Goal: Information Seeking & Learning: Check status

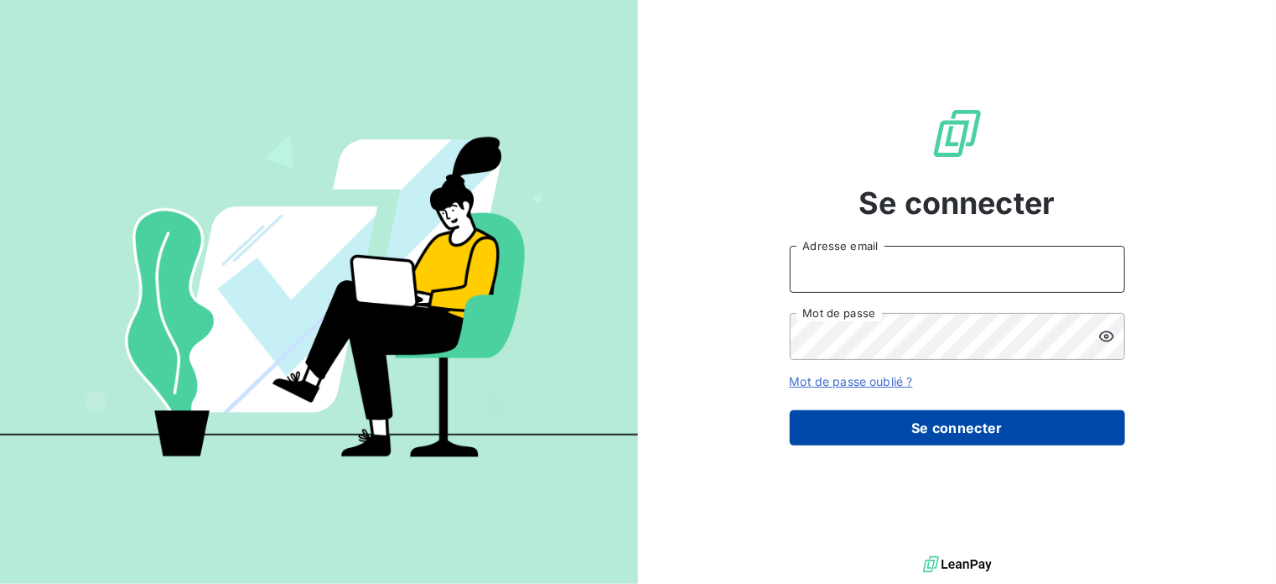
type input "[EMAIL_ADDRESS][DOMAIN_NAME]"
click at [956, 422] on button "Se connecter" at bounding box center [957, 427] width 335 height 35
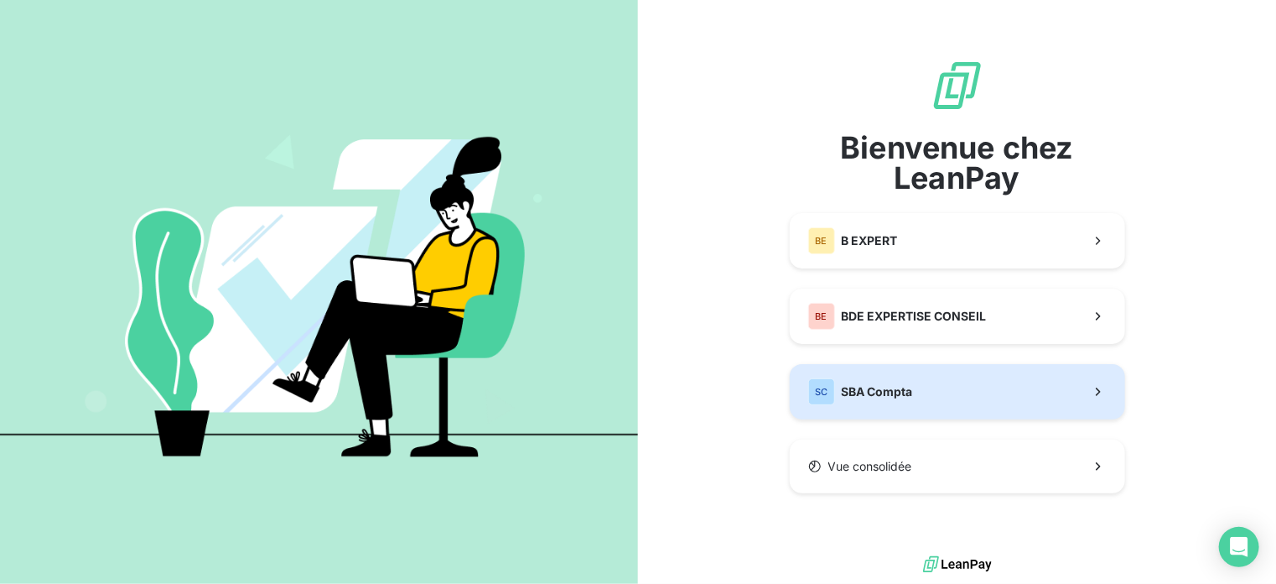
click at [892, 384] on span "SBA Compta" at bounding box center [877, 391] width 71 height 17
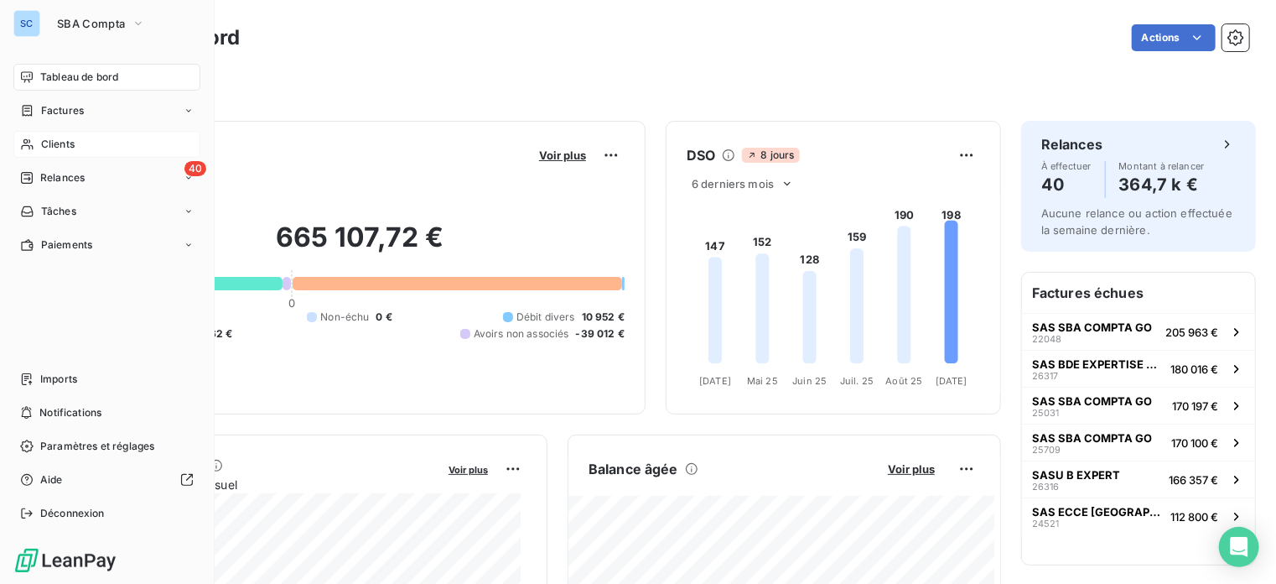
click at [103, 143] on div "Clients" at bounding box center [106, 144] width 187 height 27
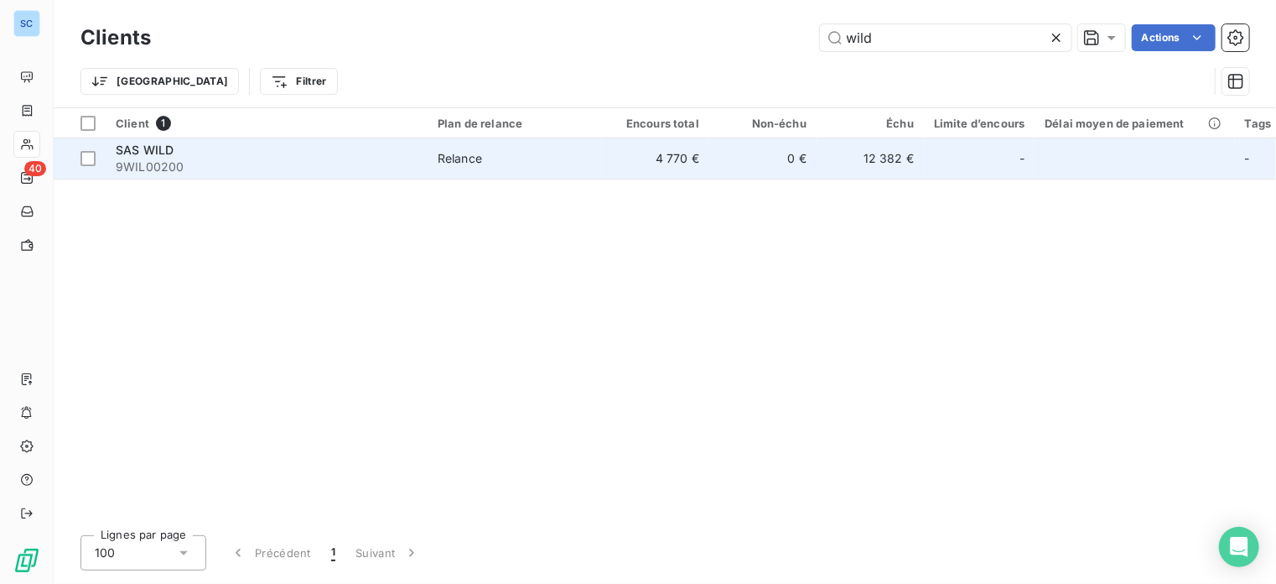
type input "wild"
click at [141, 153] on span "SAS WILD" at bounding box center [145, 150] width 58 height 14
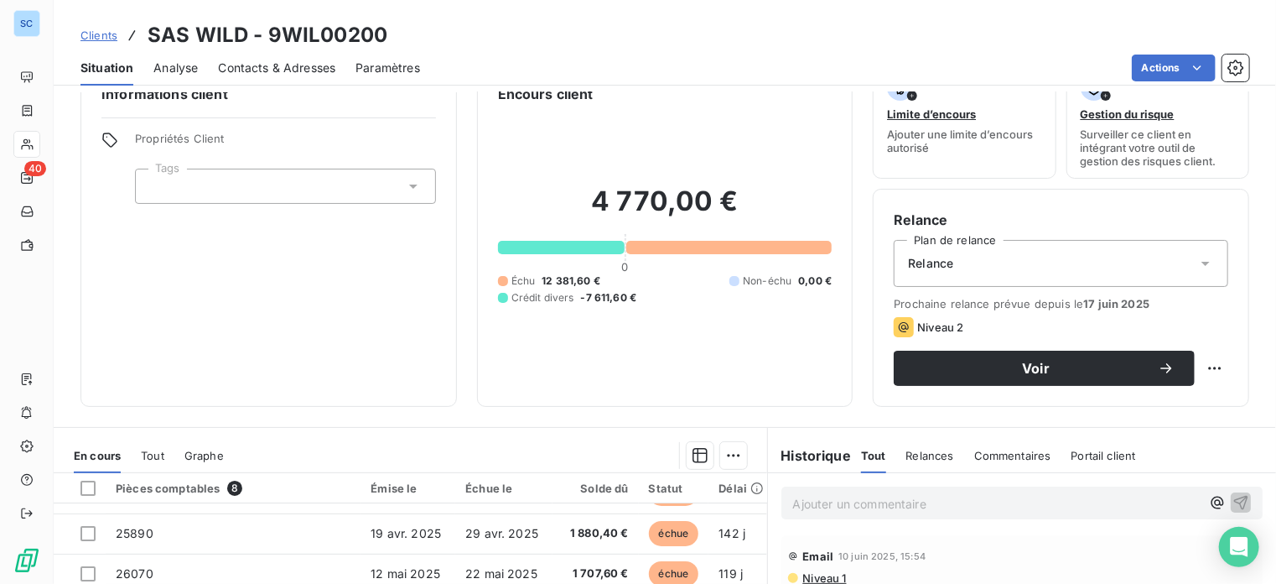
scroll to position [30, 0]
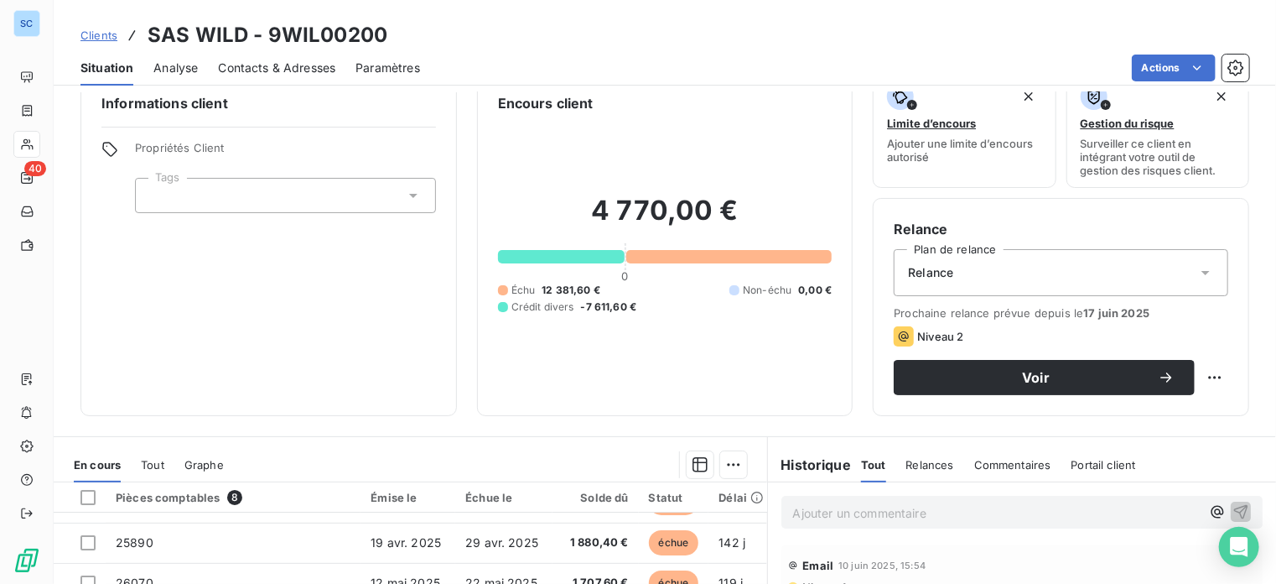
click at [153, 459] on span "Tout" at bounding box center [152, 464] width 23 height 13
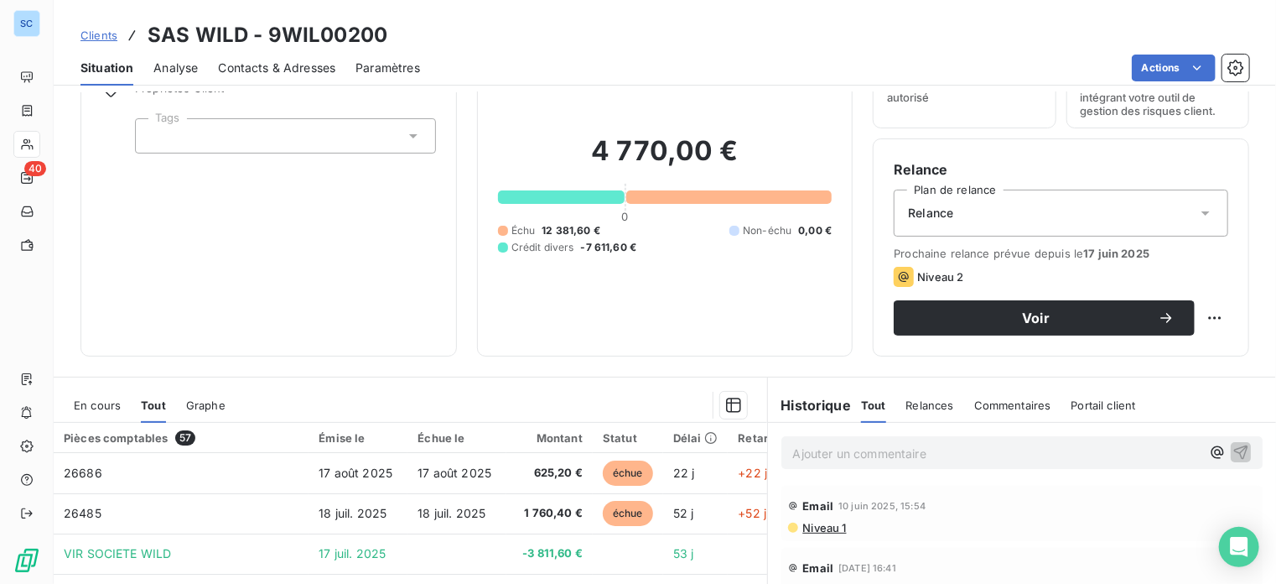
scroll to position [89, 0]
click at [383, 416] on div at bounding box center [496, 405] width 501 height 27
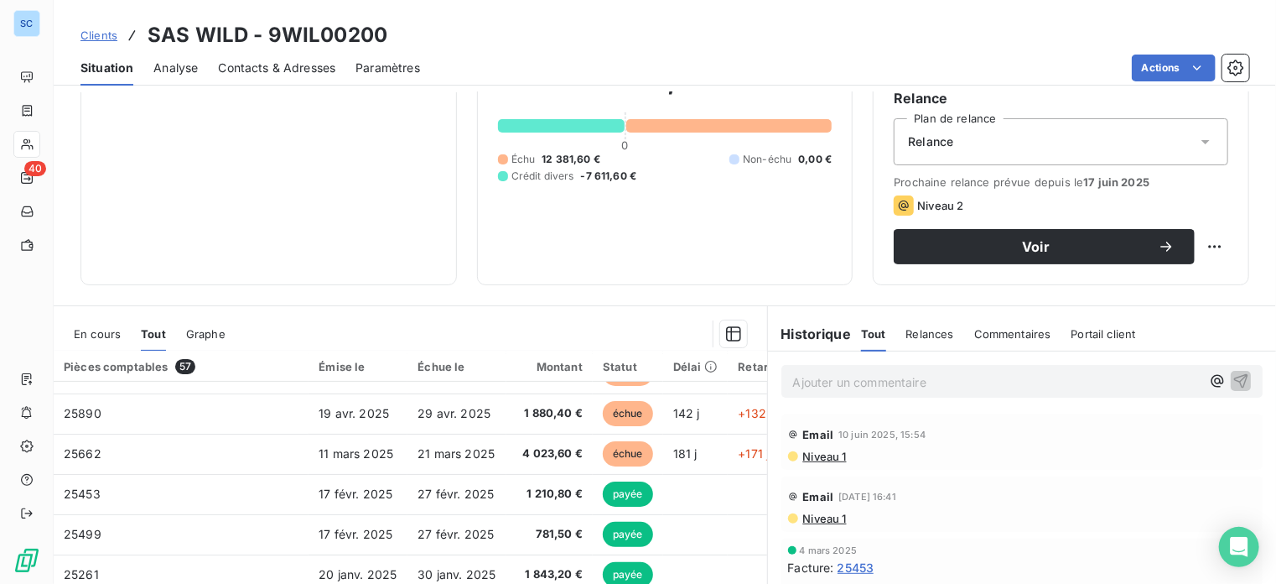
scroll to position [231, 0]
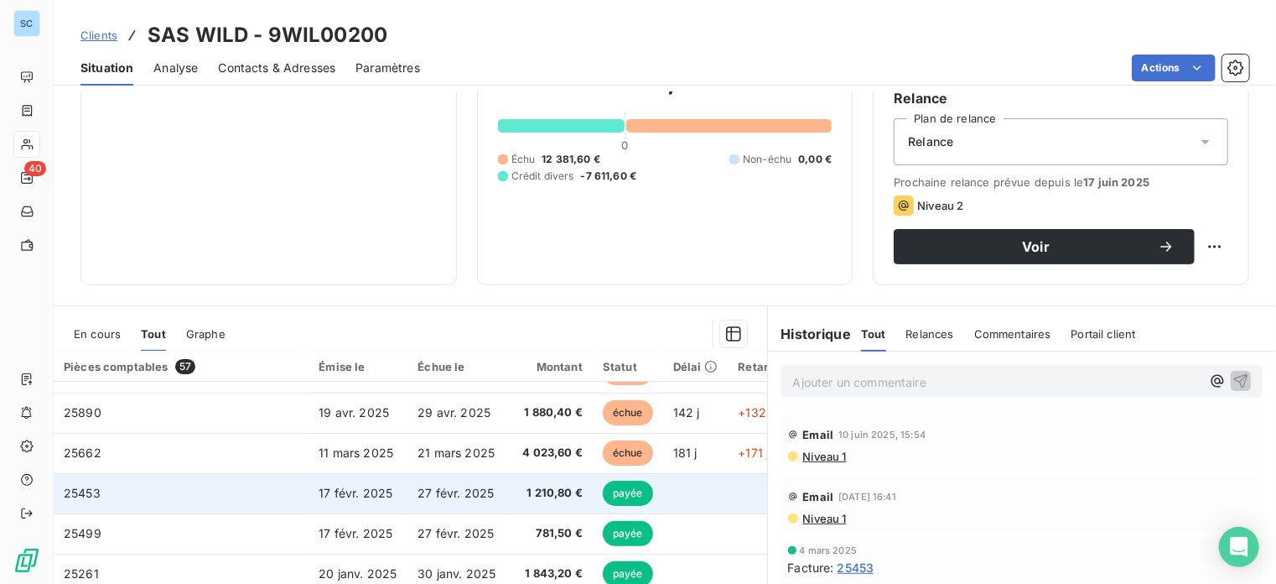
click at [541, 488] on span "1 210,80 €" at bounding box center [549, 493] width 66 height 17
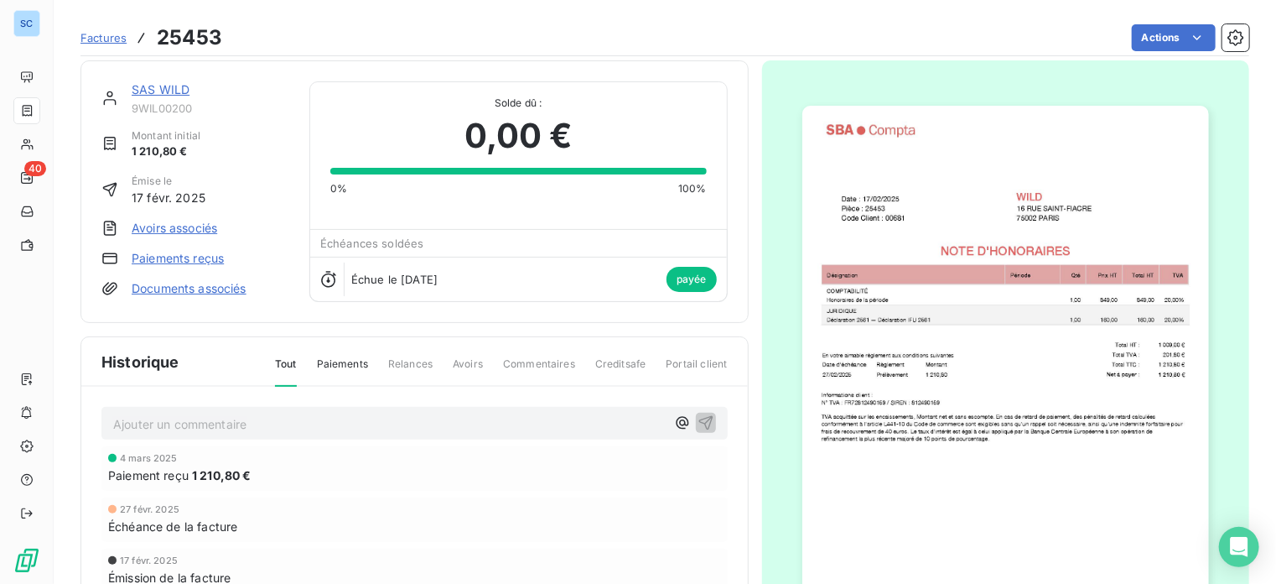
scroll to position [4, 0]
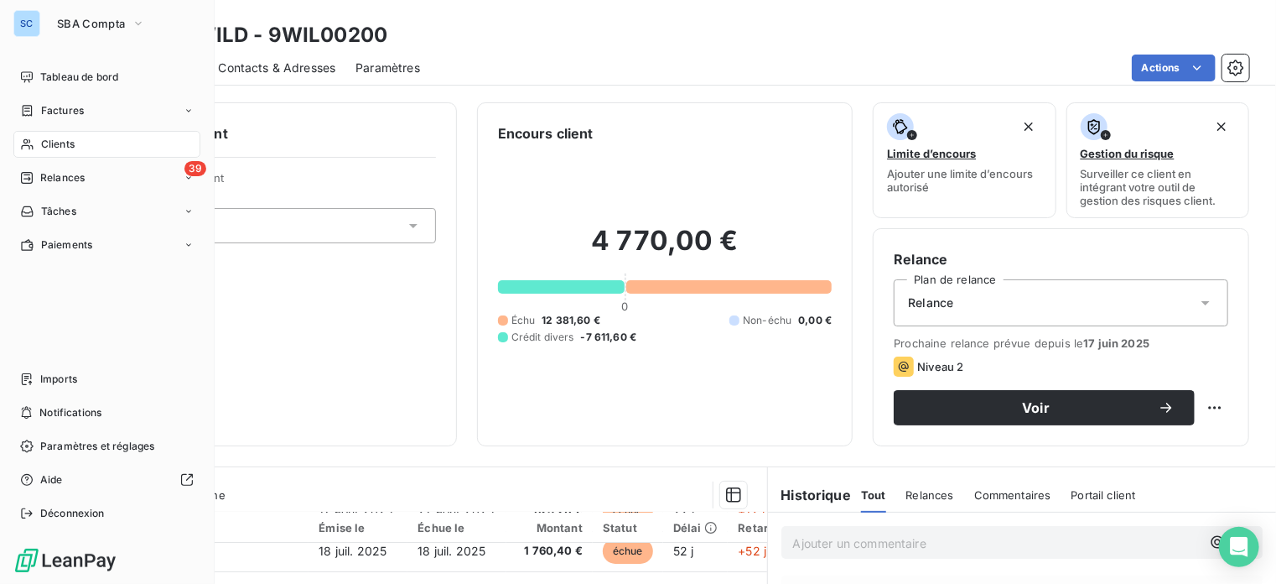
click at [80, 138] on div "Clients" at bounding box center [106, 144] width 187 height 27
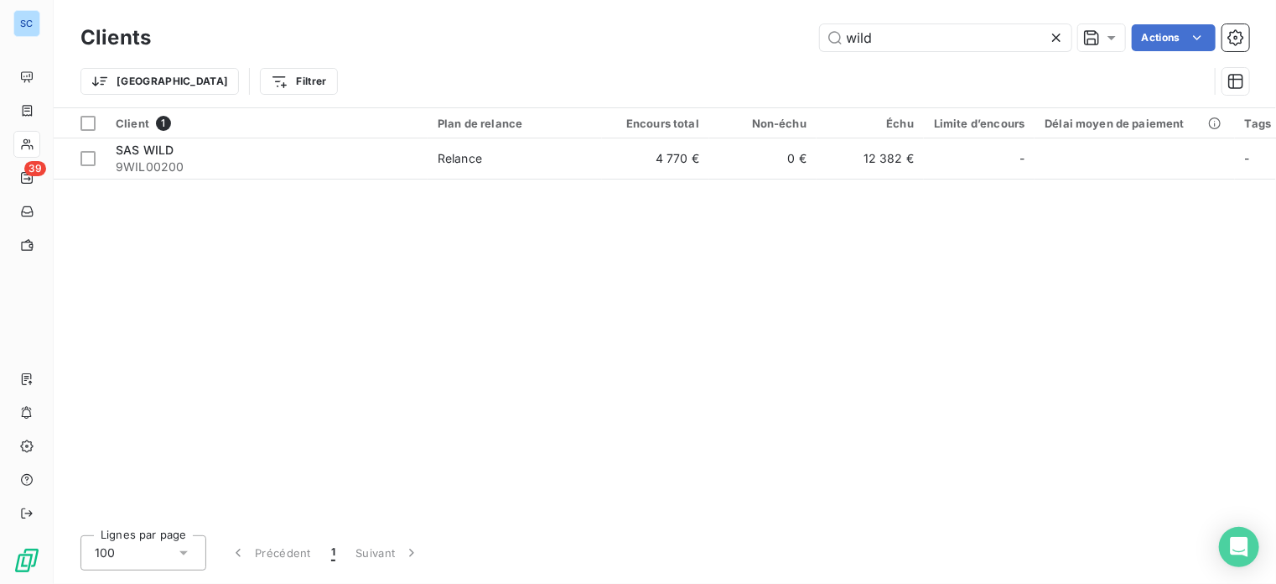
drag, startPoint x: 926, startPoint y: 34, endPoint x: 703, endPoint y: 28, distance: 223.1
click at [703, 28] on div "wild Actions" at bounding box center [710, 37] width 1078 height 27
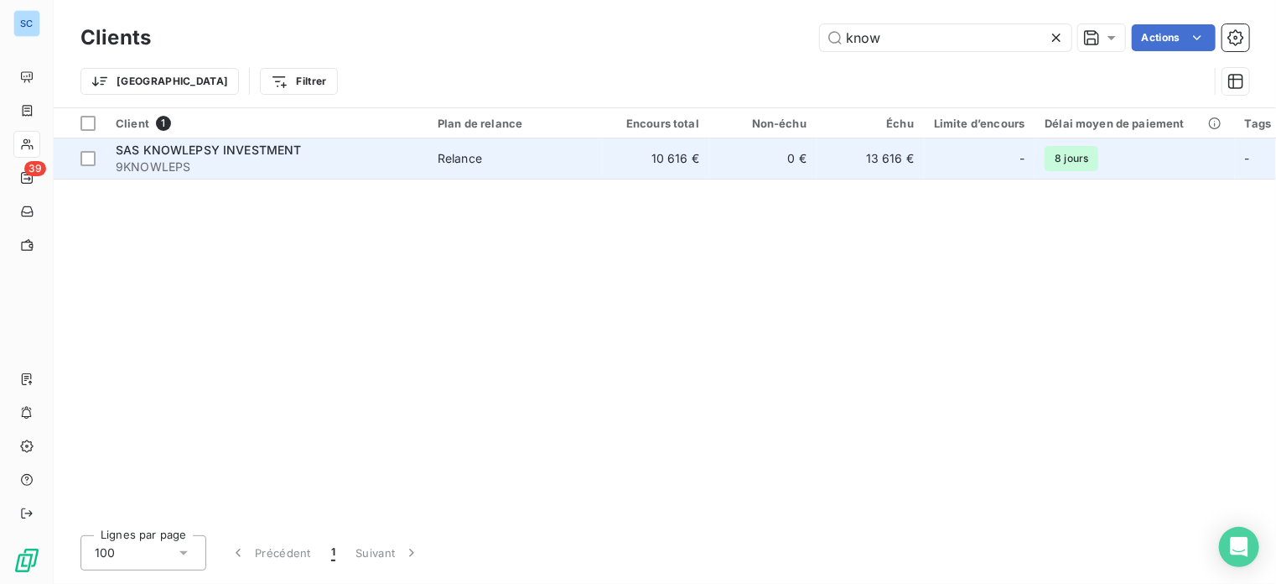
type input "know"
click at [257, 156] on span "SAS KNOWLEPSY INVESTMENT" at bounding box center [209, 150] width 186 height 14
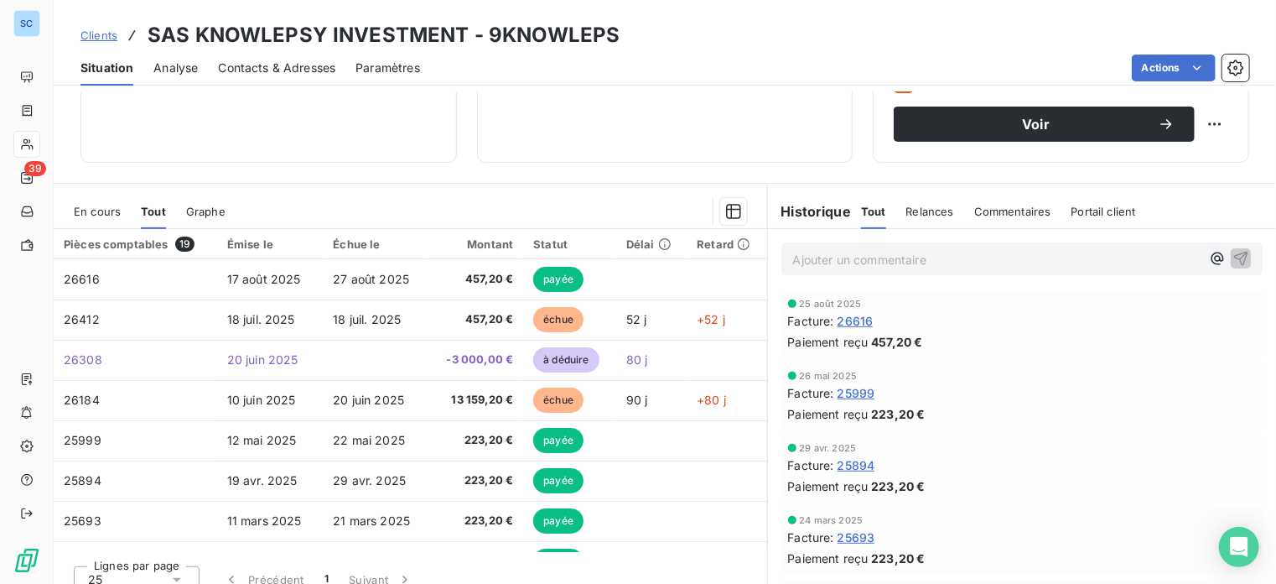
scroll to position [285, 0]
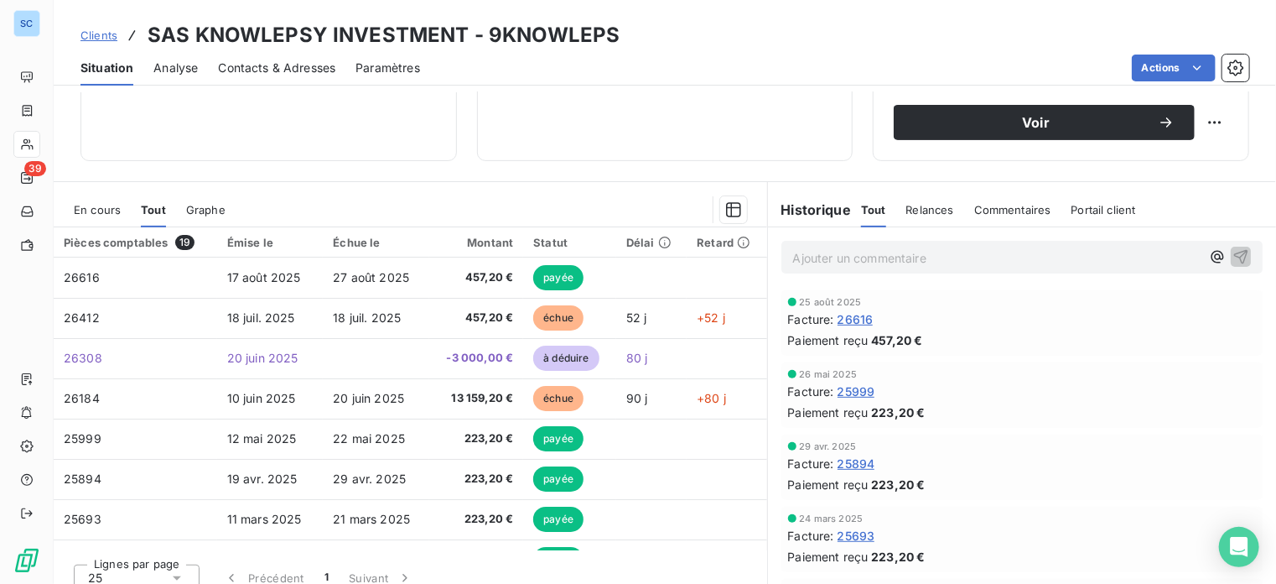
click at [91, 34] on span "Clients" at bounding box center [98, 35] width 37 height 13
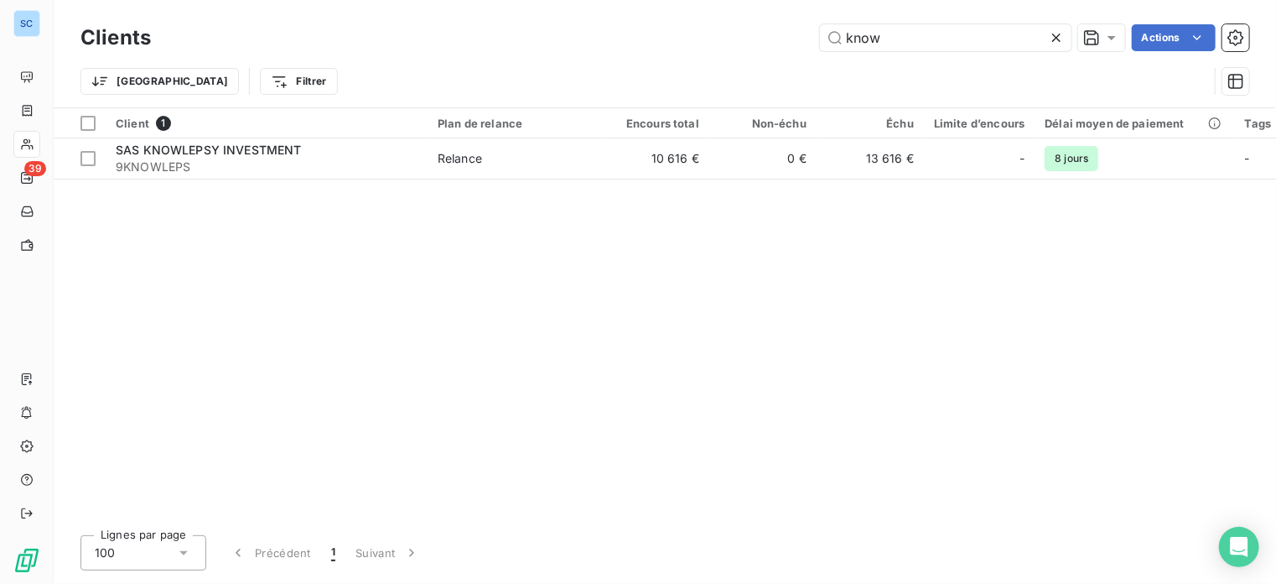
drag, startPoint x: 900, startPoint y: 35, endPoint x: 798, endPoint y: 44, distance: 102.6
click at [798, 44] on div "know Actions" at bounding box center [710, 37] width 1078 height 27
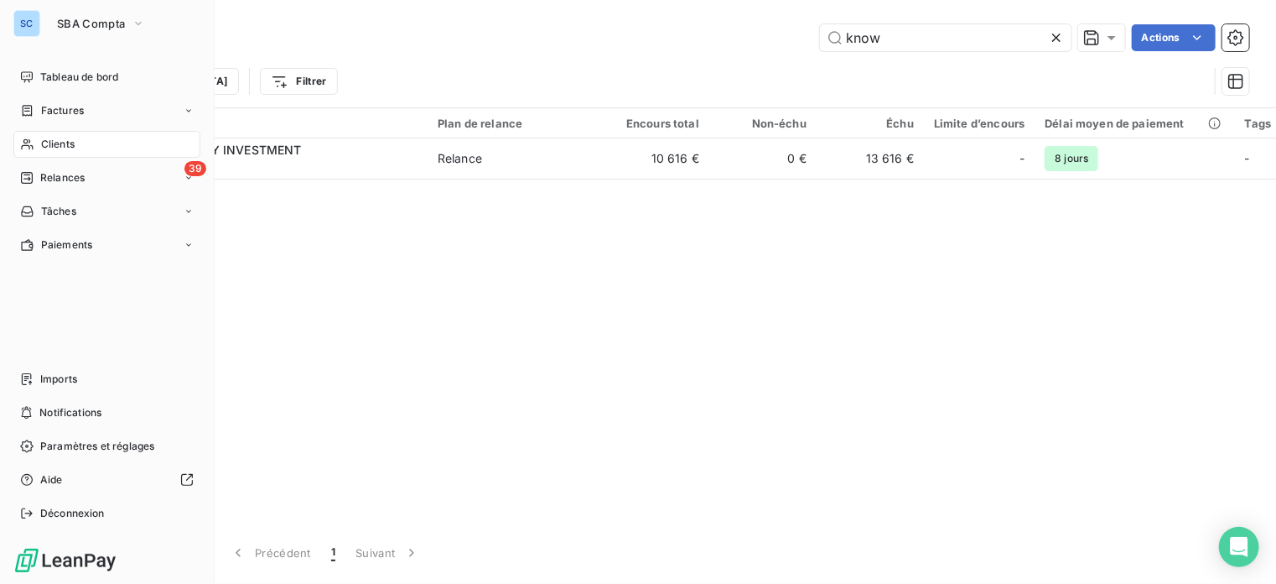
click at [32, 18] on div "SC" at bounding box center [26, 23] width 27 height 27
click at [75, 19] on span "SBA Compta" at bounding box center [91, 23] width 68 height 13
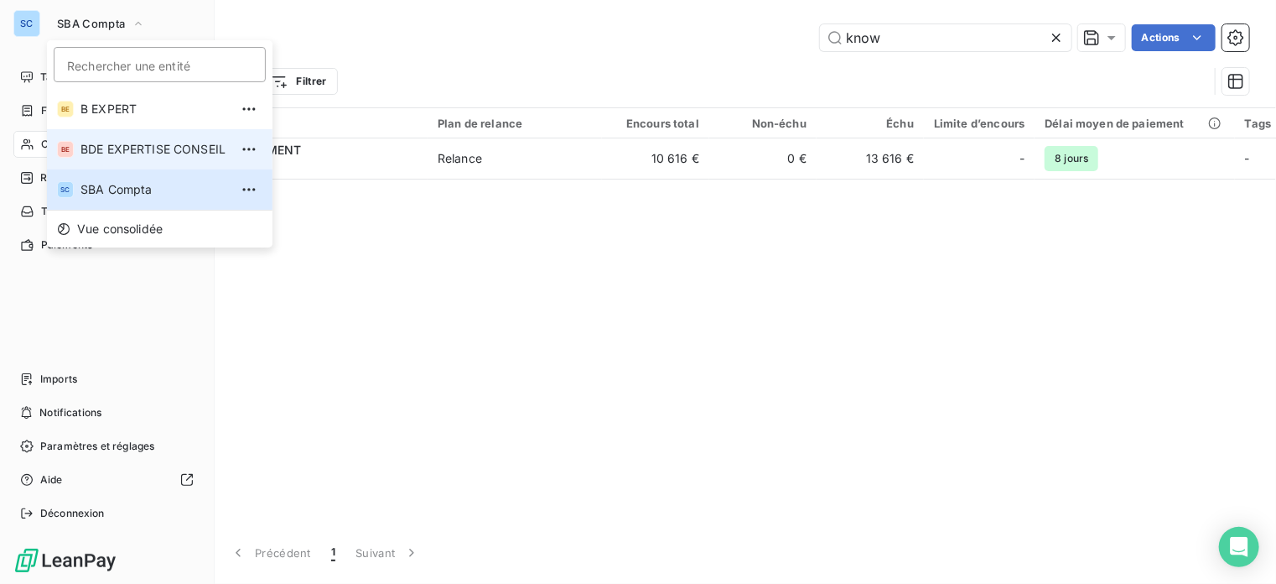
click at [121, 151] on span "BDE EXPERTISE CONSEIL" at bounding box center [154, 149] width 148 height 17
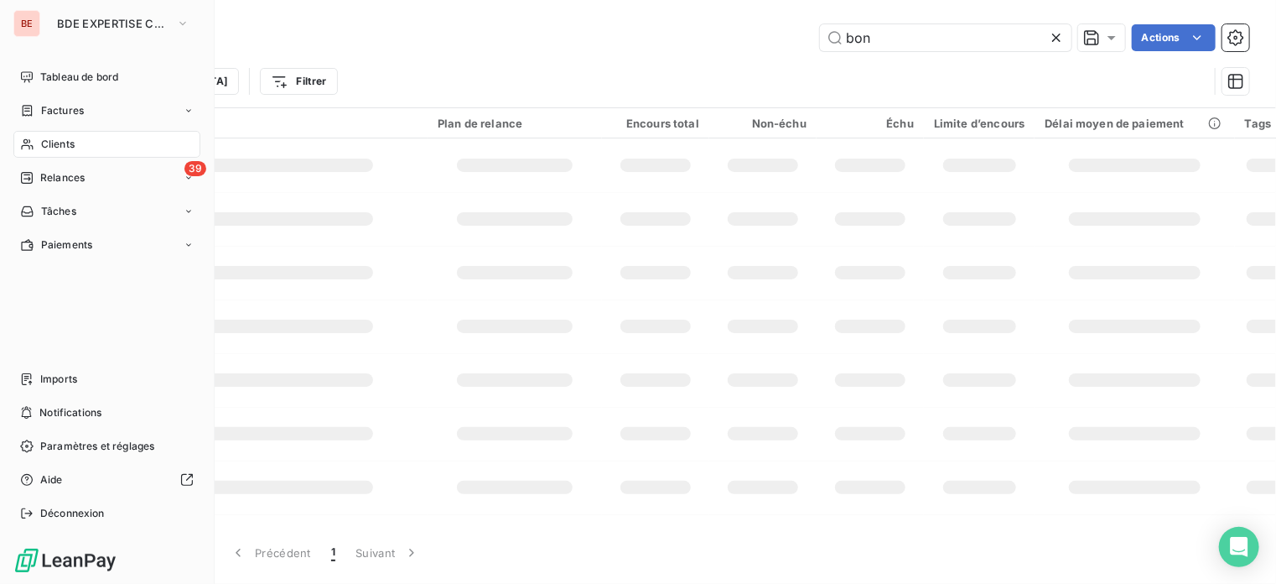
type input "know"
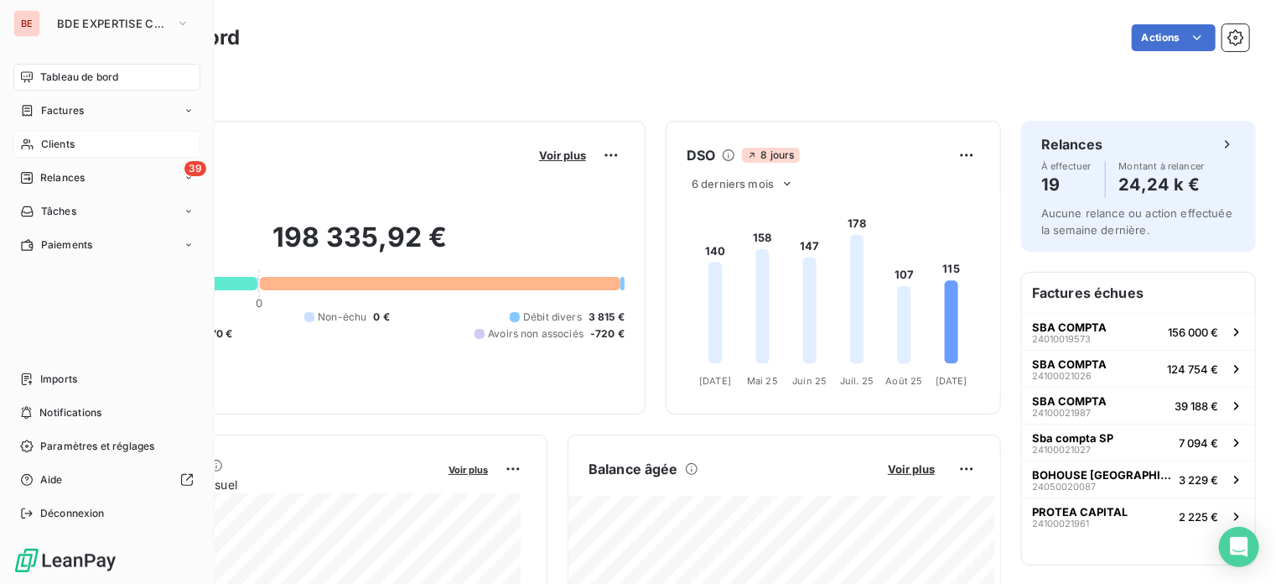
click at [70, 138] on span "Clients" at bounding box center [58, 144] width 34 height 15
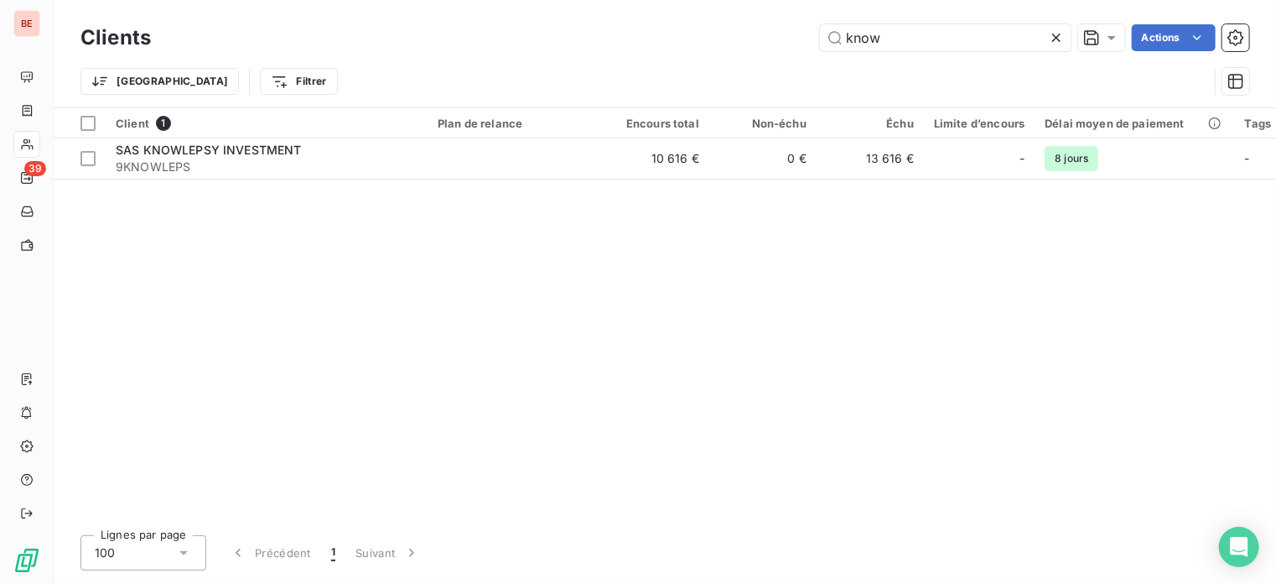
drag, startPoint x: 888, startPoint y: 34, endPoint x: 751, endPoint y: 37, distance: 136.7
click at [751, 37] on div "know Actions" at bounding box center [710, 37] width 1078 height 27
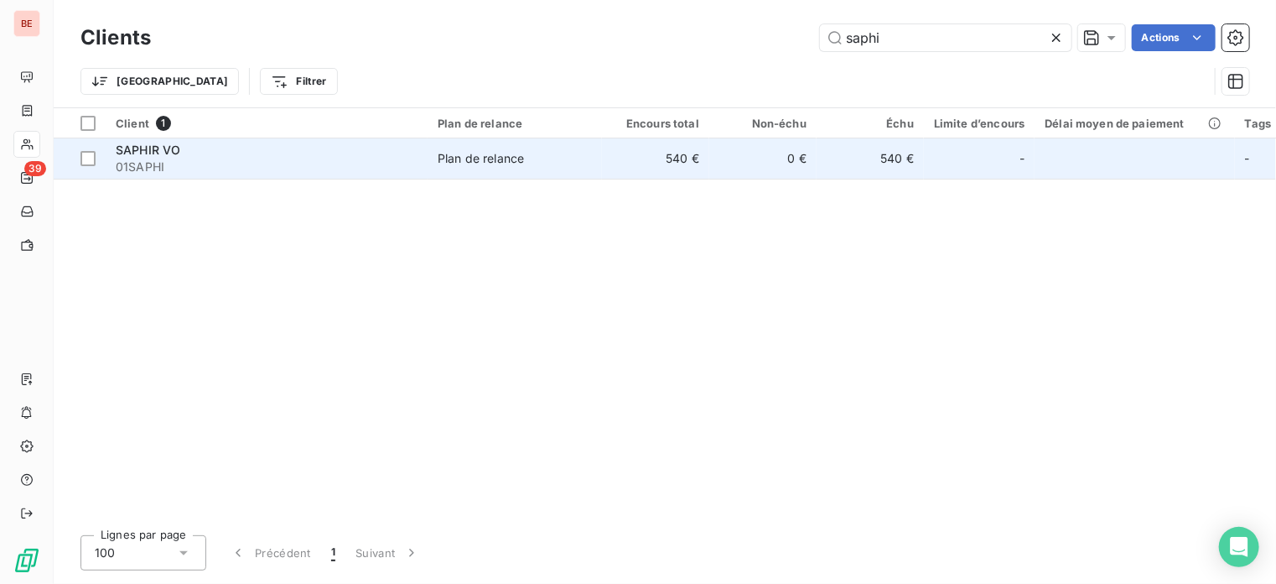
type input "saphi"
click at [135, 153] on span "SAPHIR VO" at bounding box center [148, 150] width 65 height 14
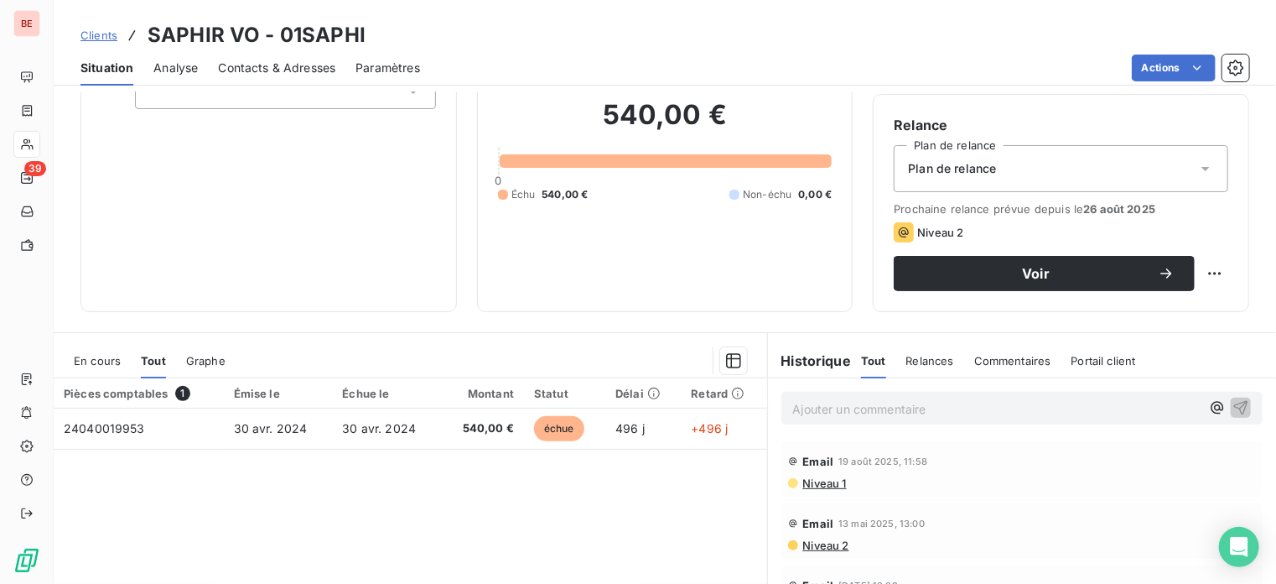
scroll to position [134, 0]
